Goal: Task Accomplishment & Management: Use online tool/utility

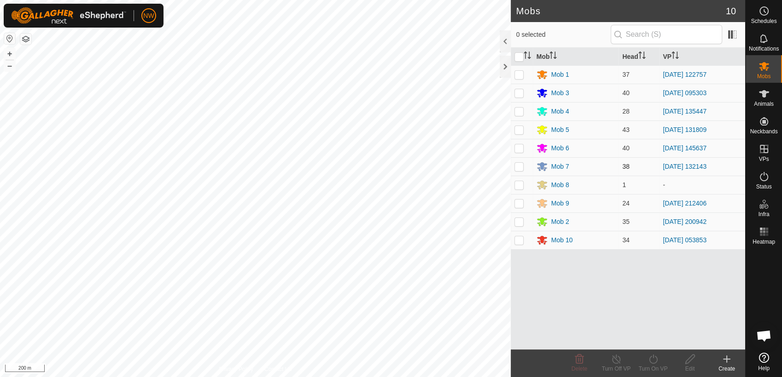
click at [518, 164] on p-checkbox at bounding box center [518, 166] width 9 height 7
checkbox input "true"
click at [654, 358] on icon at bounding box center [653, 359] width 12 height 11
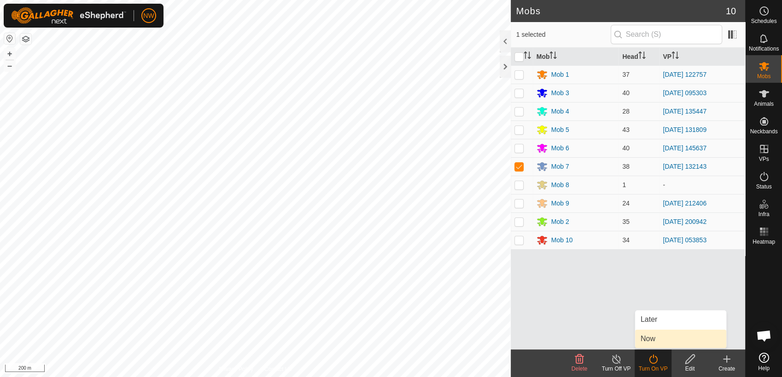
click at [653, 336] on link "Now" at bounding box center [680, 339] width 91 height 18
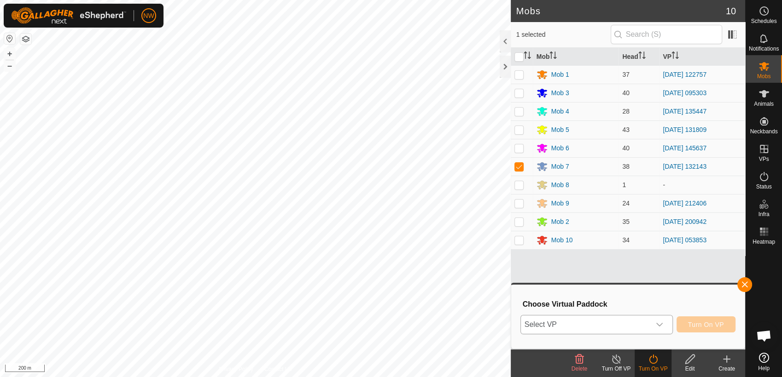
click at [664, 324] on div "dropdown trigger" at bounding box center [659, 325] width 18 height 18
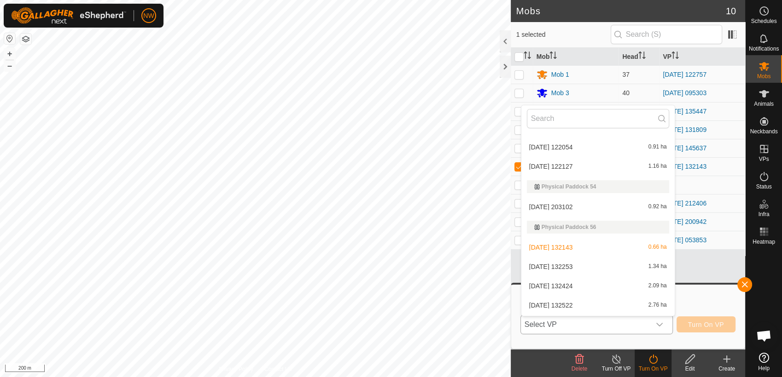
scroll to position [6867, 0]
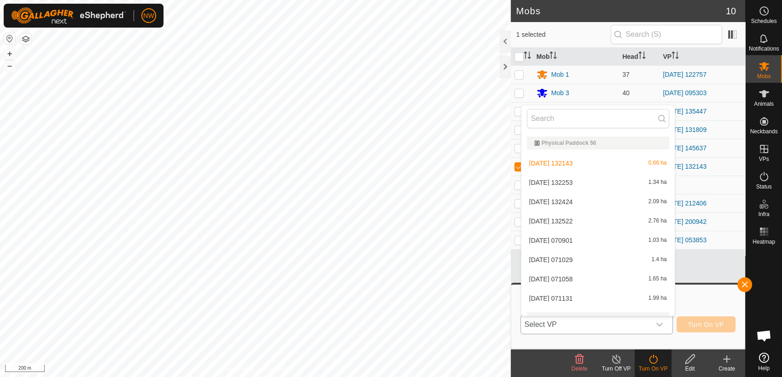
click at [558, 185] on li "[DATE] 132253 1.34 ha" at bounding box center [597, 183] width 153 height 18
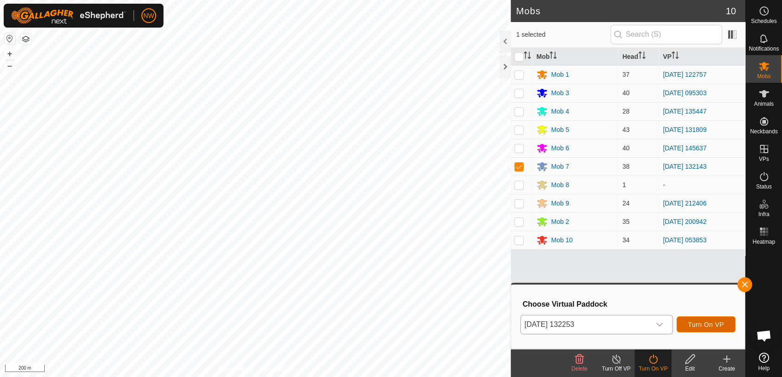
click at [699, 322] on span "Turn On VP" at bounding box center [706, 324] width 36 height 7
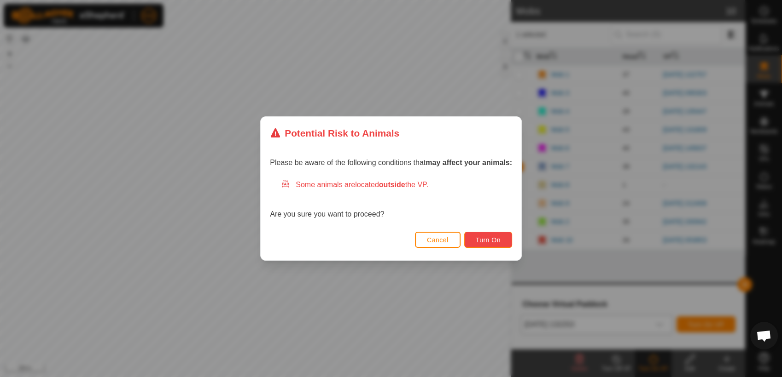
click at [500, 237] on button "Turn On" at bounding box center [488, 240] width 48 height 16
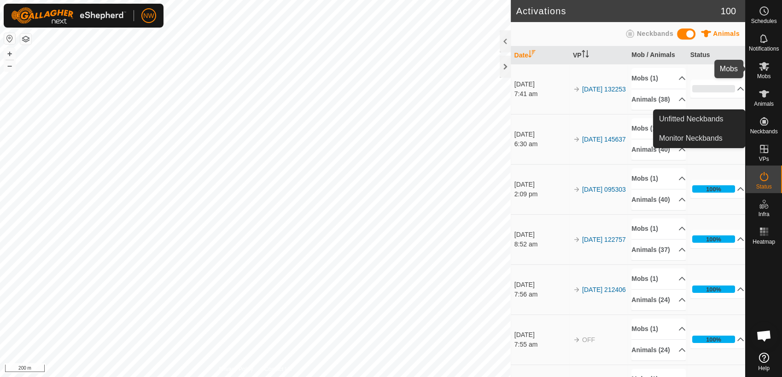
click at [766, 70] on icon at bounding box center [763, 66] width 11 height 11
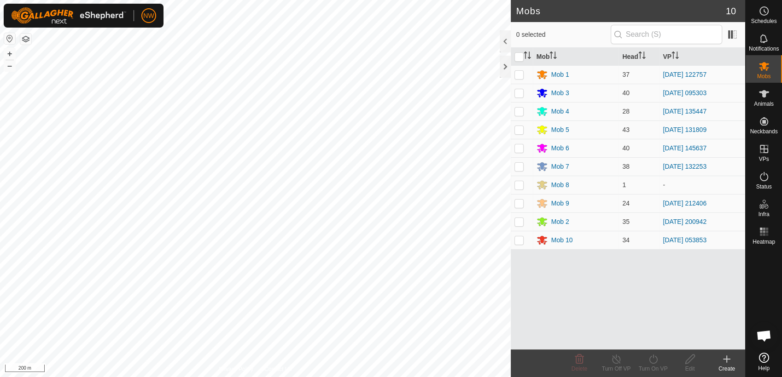
click at [520, 110] on p-checkbox at bounding box center [518, 111] width 9 height 7
checkbox input "true"
click at [654, 357] on icon at bounding box center [653, 359] width 12 height 11
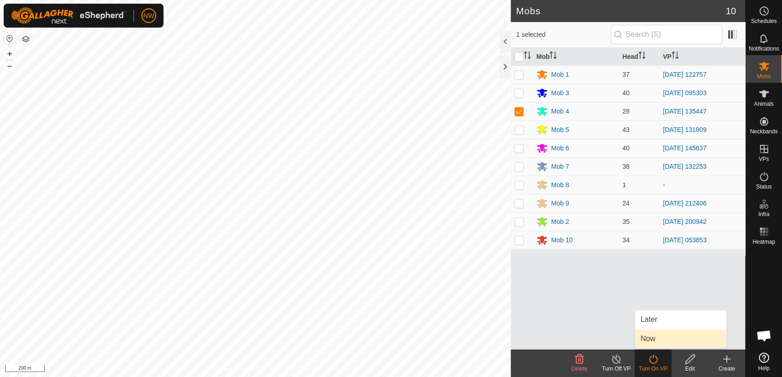
click at [656, 336] on link "Now" at bounding box center [680, 339] width 91 height 18
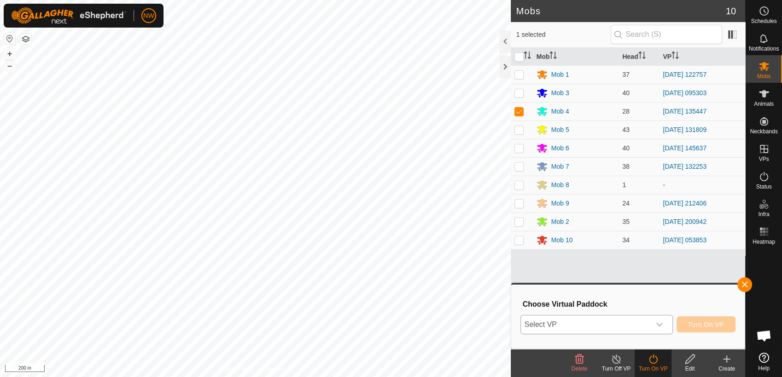
click at [662, 323] on icon "dropdown trigger" at bounding box center [659, 325] width 6 height 4
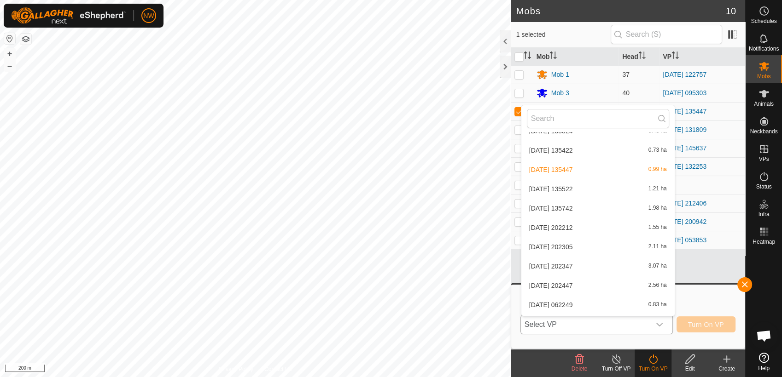
scroll to position [7668, 0]
click at [559, 284] on li "[DATE] 202212 1.55 ha" at bounding box center [597, 284] width 153 height 18
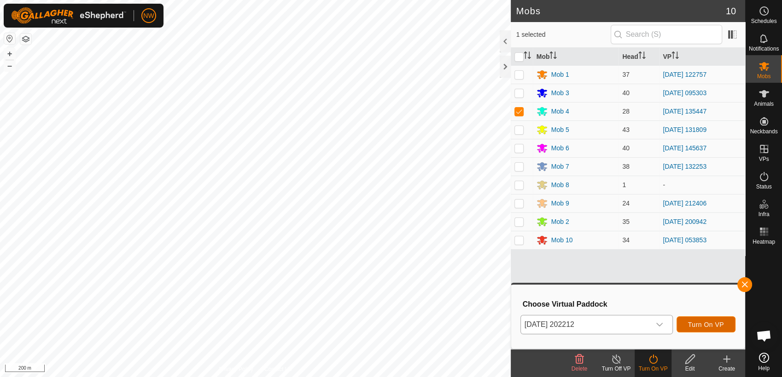
click at [707, 322] on span "Turn On VP" at bounding box center [706, 324] width 36 height 7
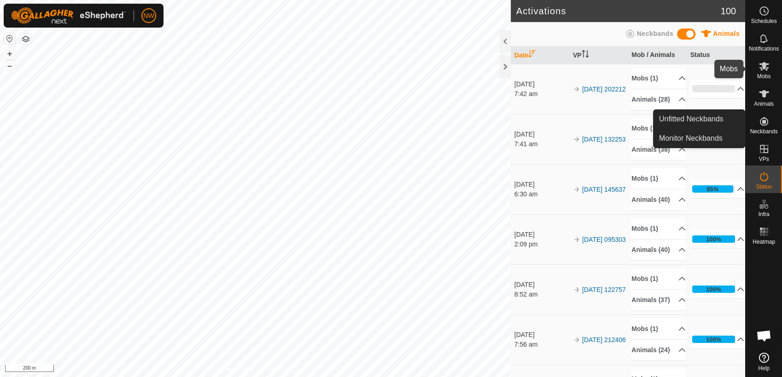
click at [760, 67] on icon at bounding box center [764, 66] width 10 height 9
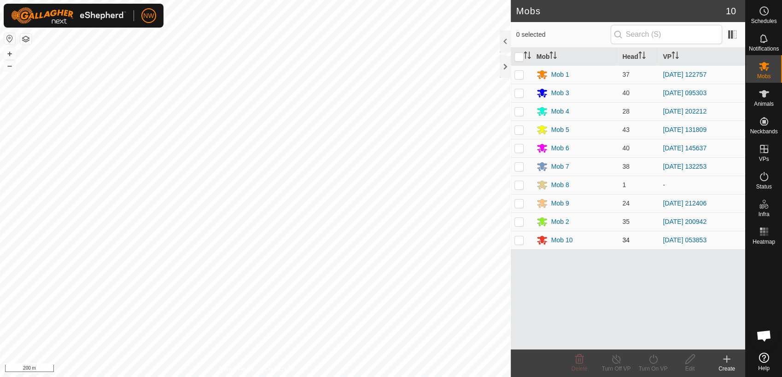
click at [521, 240] on p-checkbox at bounding box center [518, 240] width 9 height 7
checkbox input "true"
click at [650, 357] on icon at bounding box center [653, 359] width 8 height 9
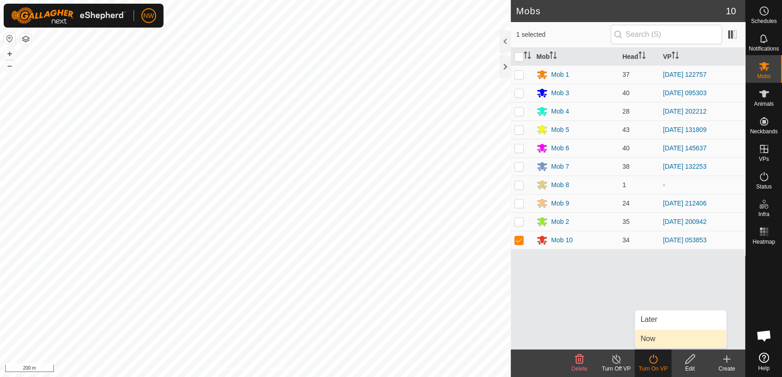
click at [655, 339] on link "Now" at bounding box center [680, 339] width 91 height 18
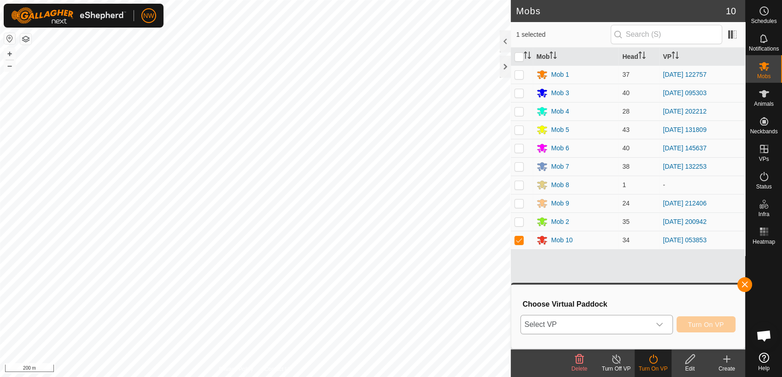
click at [662, 325] on icon "dropdown trigger" at bounding box center [658, 324] width 7 height 7
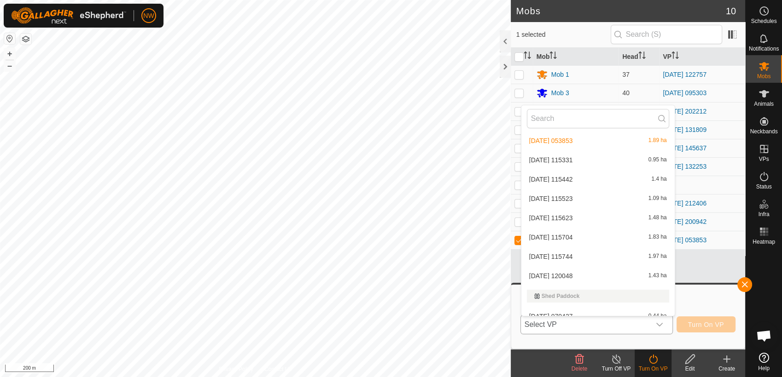
scroll to position [10287, 0]
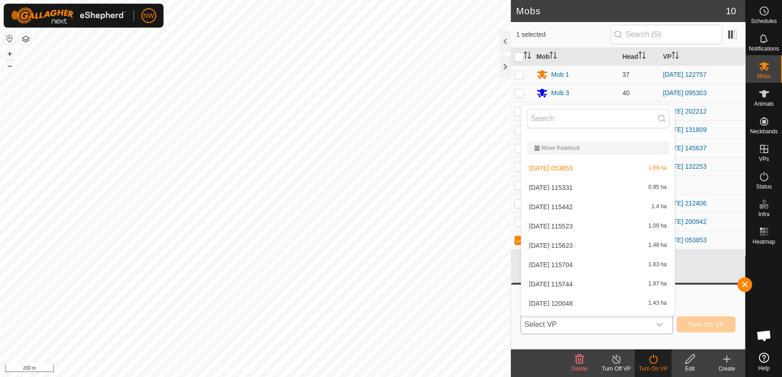
click at [569, 186] on li "[DATE] 115331 0.95 ha" at bounding box center [597, 188] width 153 height 18
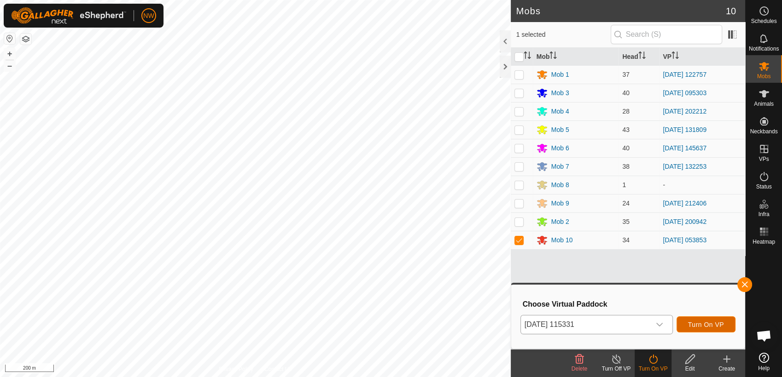
click at [706, 324] on span "Turn On VP" at bounding box center [706, 324] width 36 height 7
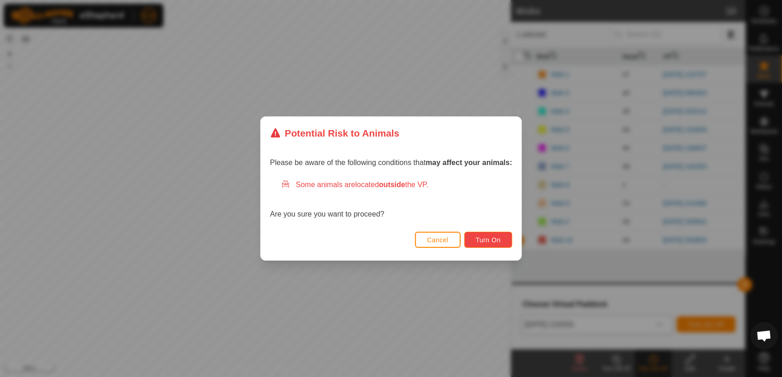
click at [497, 240] on span "Turn On" at bounding box center [487, 240] width 25 height 7
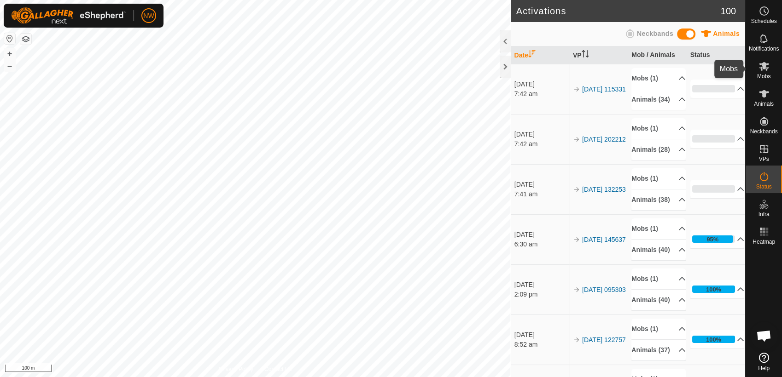
click at [763, 67] on icon at bounding box center [764, 66] width 10 height 9
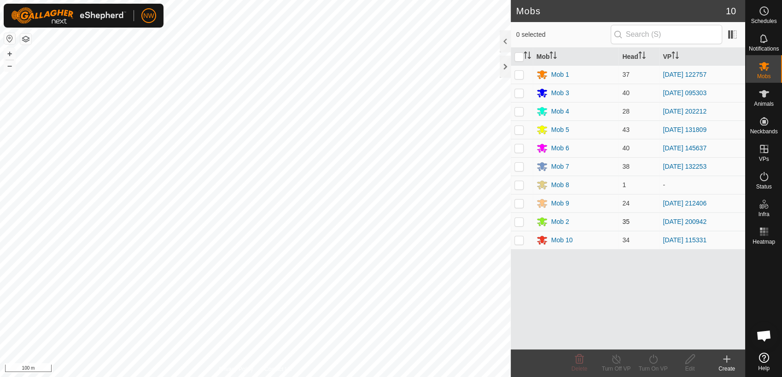
click at [522, 221] on p-checkbox at bounding box center [518, 221] width 9 height 7
checkbox input "true"
click at [652, 358] on icon at bounding box center [653, 359] width 12 height 11
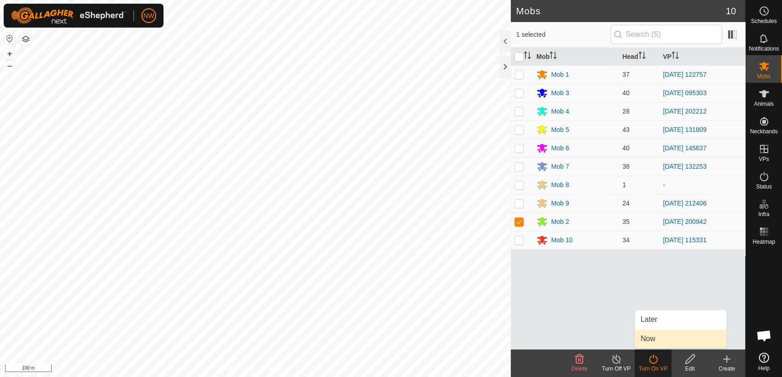
click at [651, 337] on link "Now" at bounding box center [680, 339] width 91 height 18
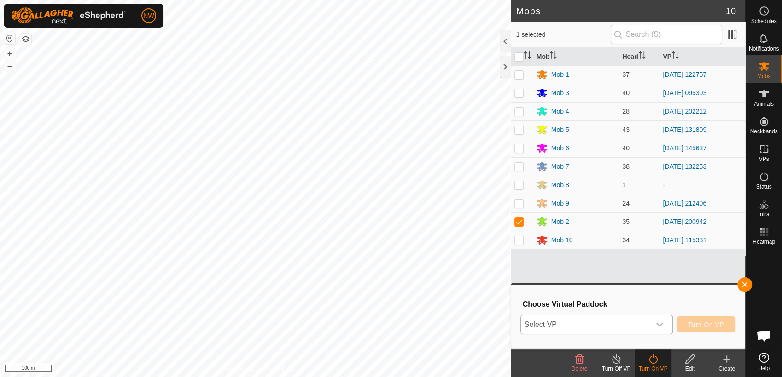
click at [662, 323] on icon "dropdown trigger" at bounding box center [659, 325] width 6 height 4
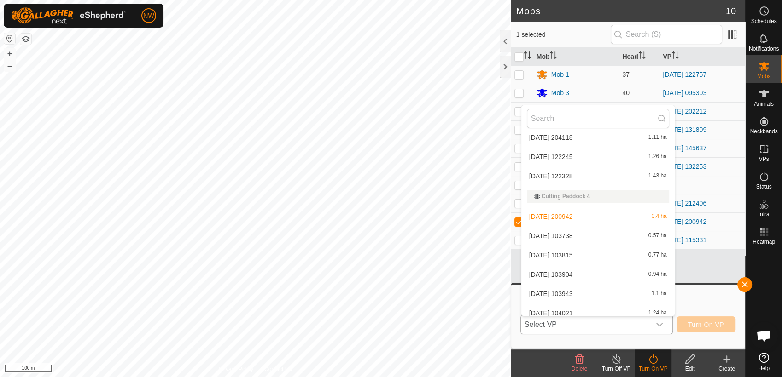
scroll to position [1287, 0]
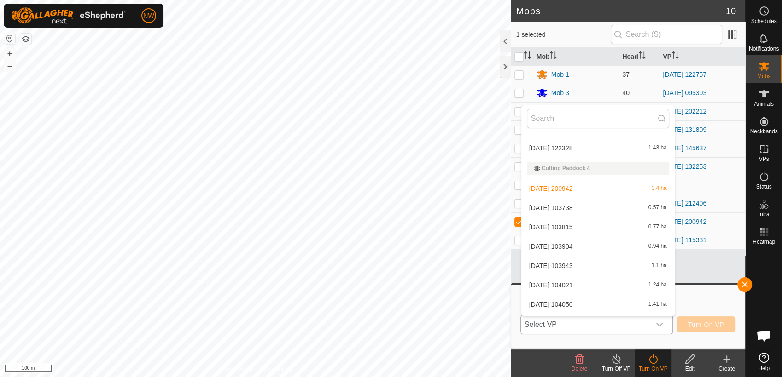
click at [566, 203] on li "[DATE] 103738 0.57 ha" at bounding box center [597, 208] width 153 height 18
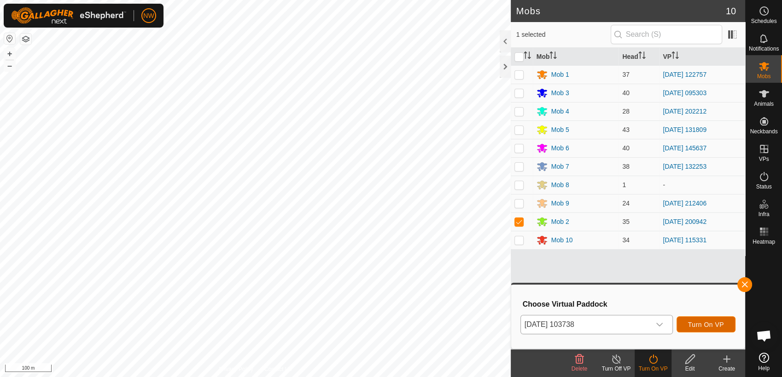
click at [691, 322] on span "Turn On VP" at bounding box center [706, 324] width 36 height 7
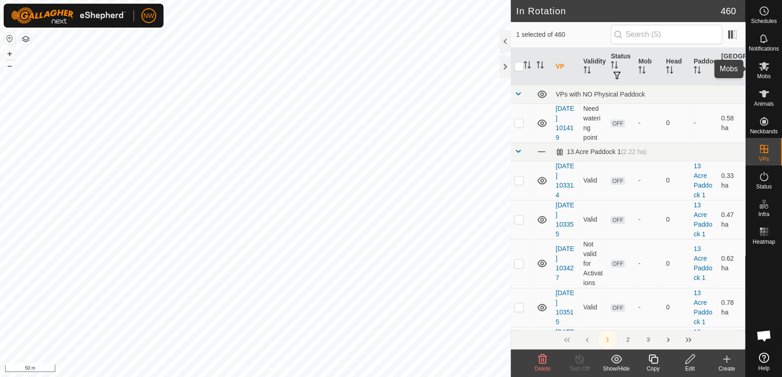
click at [765, 72] on es-mob-svg-icon at bounding box center [763, 66] width 17 height 15
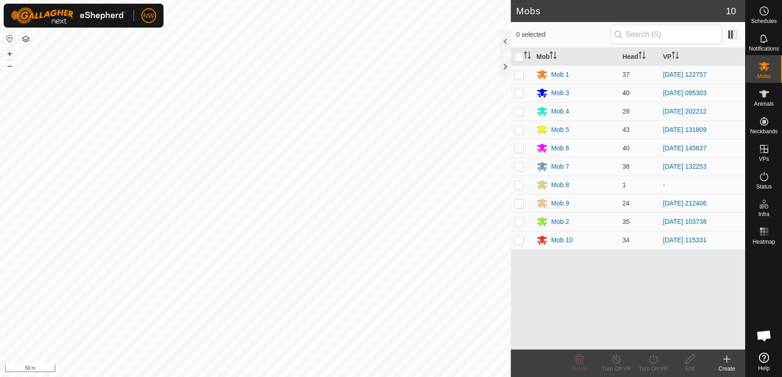
click at [521, 92] on p-checkbox at bounding box center [518, 92] width 9 height 7
checkbox input "true"
click at [617, 360] on icon at bounding box center [616, 359] width 12 height 11
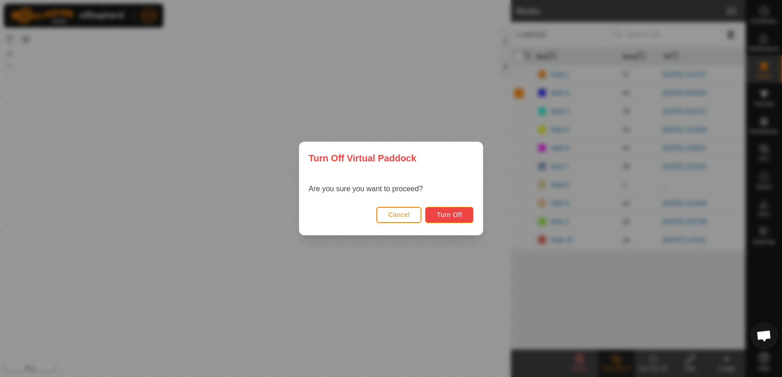
click at [466, 214] on button "Turn Off" at bounding box center [449, 215] width 48 height 16
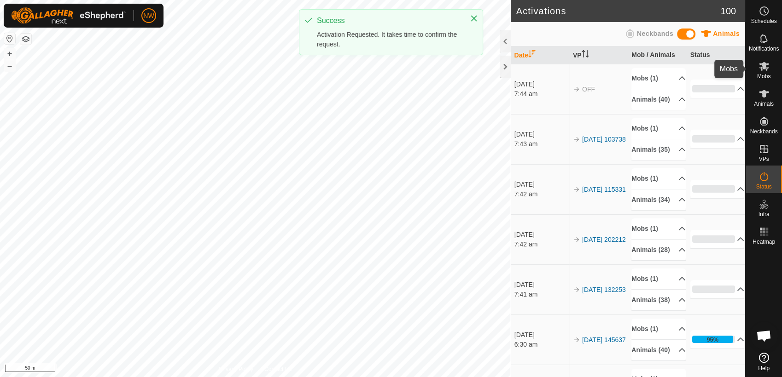
click at [765, 69] on icon at bounding box center [763, 66] width 11 height 11
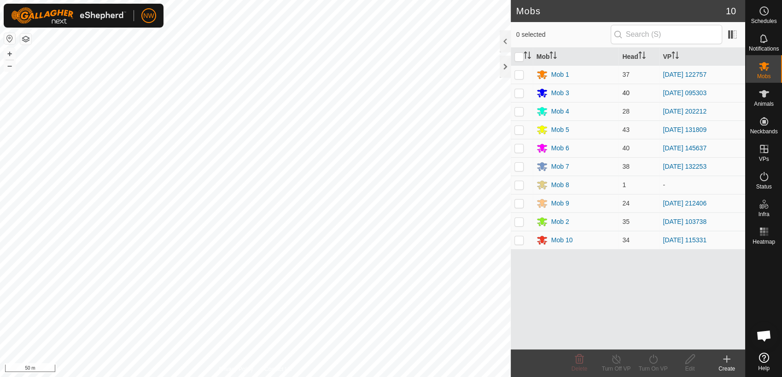
click at [519, 93] on p-checkbox at bounding box center [518, 92] width 9 height 7
checkbox input "true"
click at [651, 355] on icon at bounding box center [653, 359] width 12 height 11
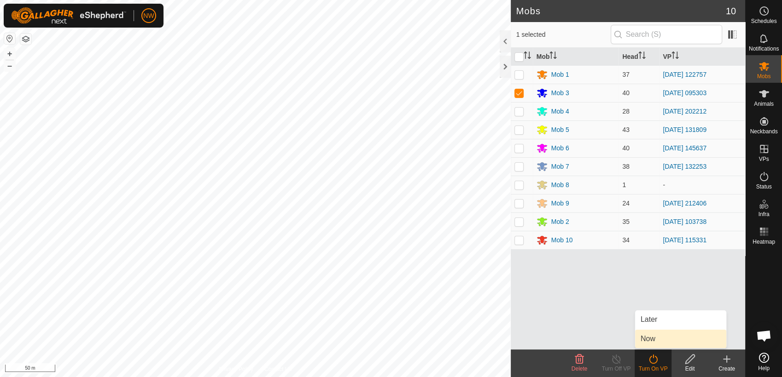
click at [645, 335] on link "Now" at bounding box center [680, 339] width 91 height 18
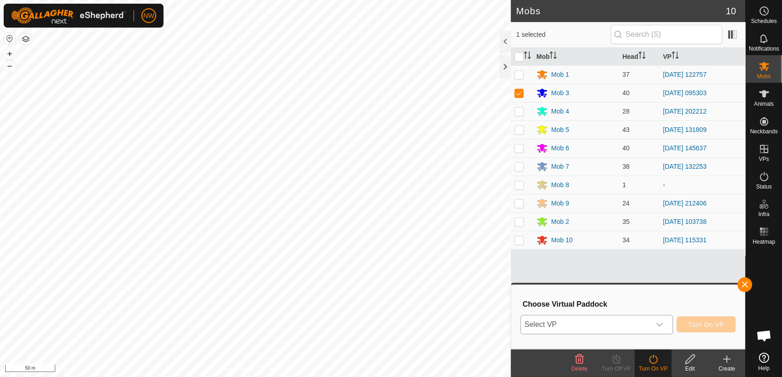
click at [660, 322] on icon "dropdown trigger" at bounding box center [658, 324] width 7 height 7
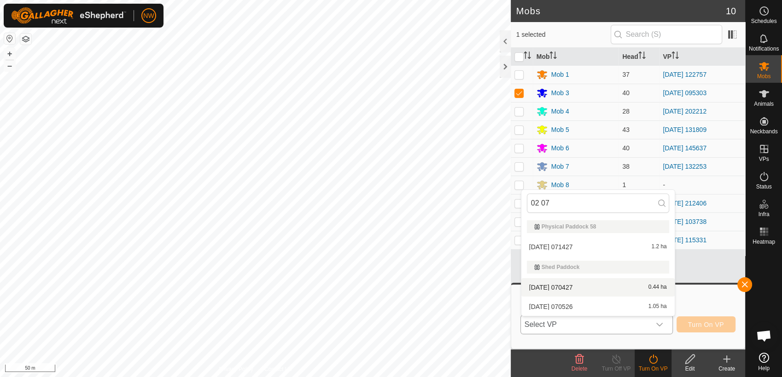
type input "02 07"
click at [560, 282] on li "[DATE] [DATE] 0.44 ha" at bounding box center [597, 287] width 153 height 18
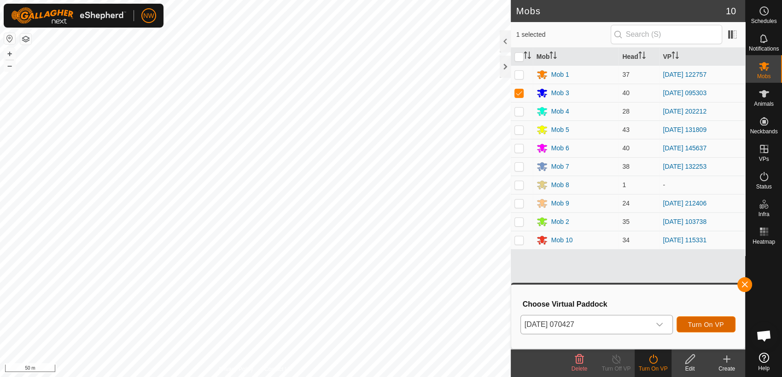
click at [710, 320] on button "Turn On VP" at bounding box center [705, 325] width 59 height 16
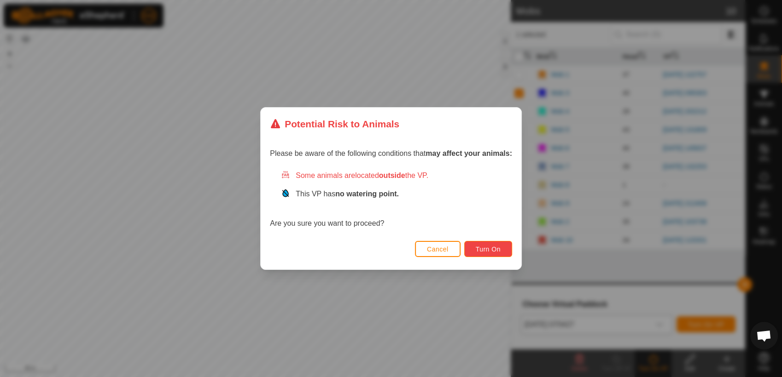
click at [483, 246] on span "Turn On" at bounding box center [487, 249] width 25 height 7
